Goal: Find specific page/section: Find specific page/section

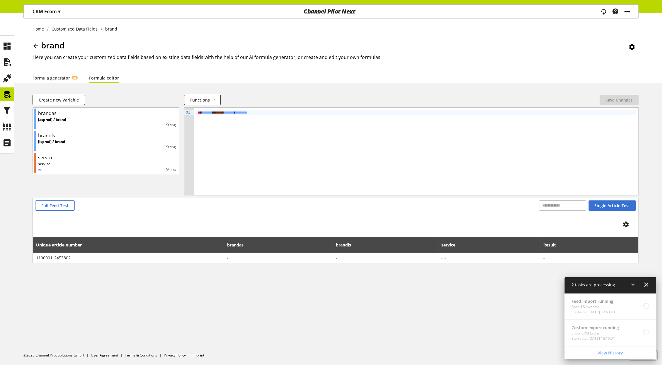
click at [153, 72] on div "Formula generator AI Formula editor" at bounding box center [336, 77] width 606 height 11
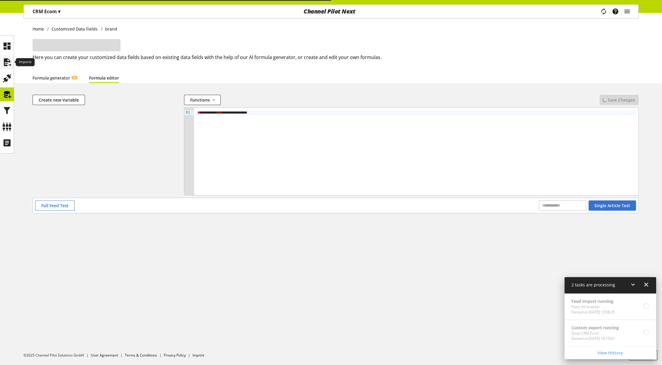
click at [4, 68] on icon at bounding box center [6, 62] width 9 height 12
